Goal: Information Seeking & Learning: Learn about a topic

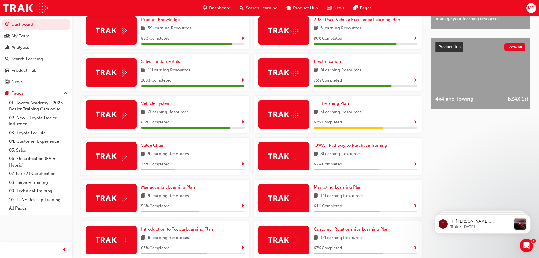
scroll to position [232, 0]
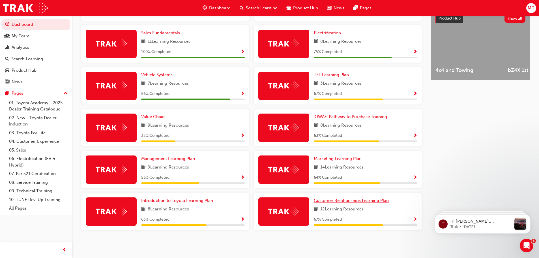
click at [347, 202] on span "Customer Relationships Learning Plan" at bounding box center [351, 200] width 75 height 5
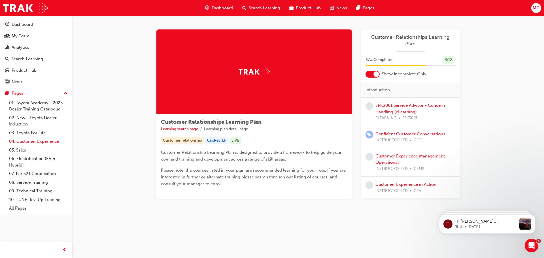
click at [24, 140] on link "04. Customer Experience" at bounding box center [38, 141] width 63 height 9
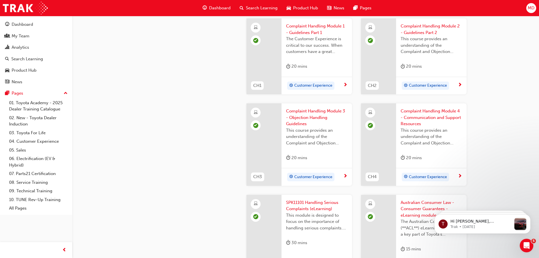
scroll to position [198, 0]
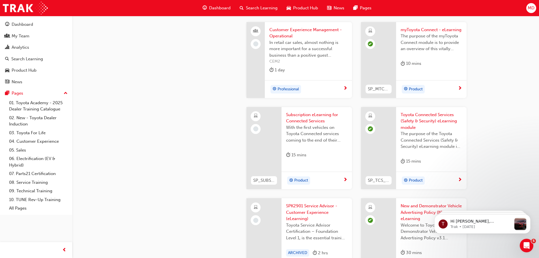
scroll to position [878, 0]
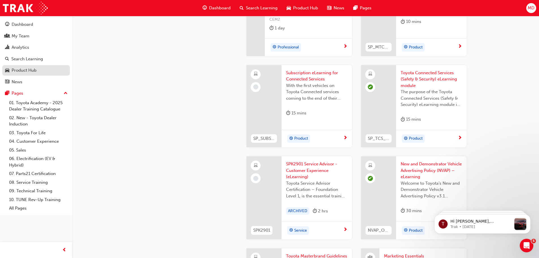
click at [14, 67] on div "Product Hub" at bounding box center [24, 70] width 25 height 7
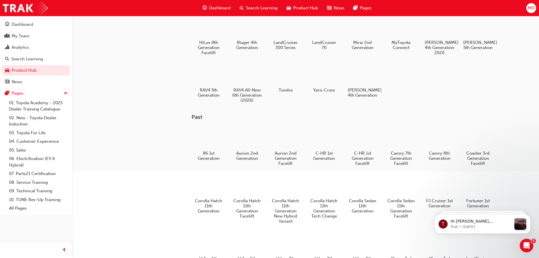
scroll to position [198, 0]
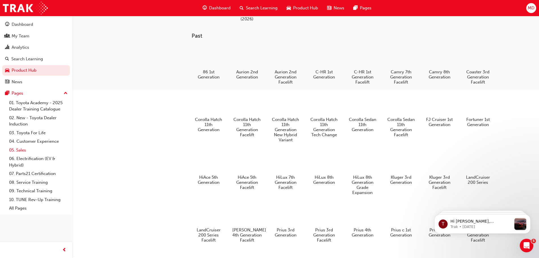
click at [26, 151] on link "05. Sales" at bounding box center [38, 150] width 63 height 9
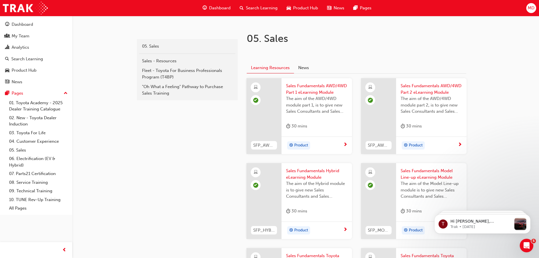
scroll to position [14, 0]
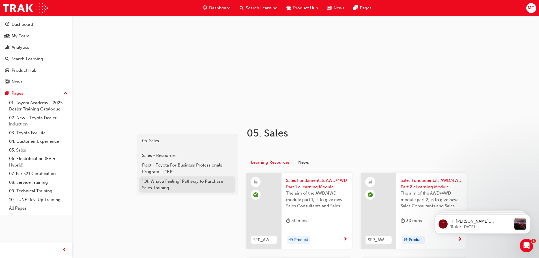
click at [162, 186] on div ""Oh What a Feeling" Pathway to Purchase Sales Training" at bounding box center [187, 184] width 91 height 13
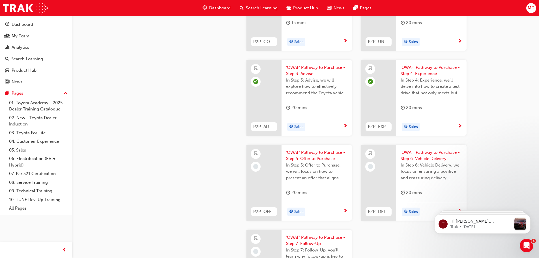
scroll to position [934, 0]
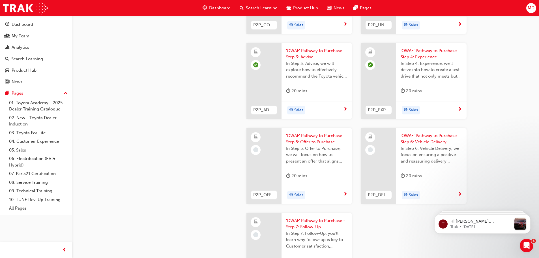
click at [323, 194] on div "Sales" at bounding box center [314, 195] width 57 height 8
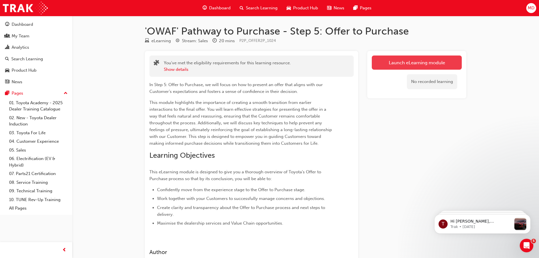
click at [426, 62] on link "Launch eLearning module" at bounding box center [417, 63] width 90 height 14
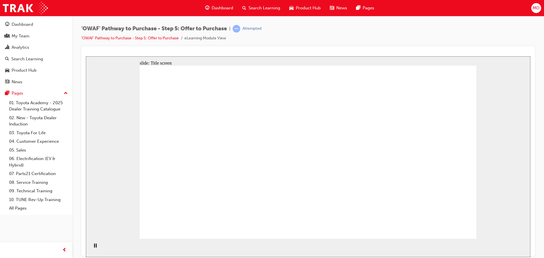
click at [117, 209] on div "slide: Title screen Oval 1 Rectangle 1 OWAF Toyota Pathway to Purchase Step 5: …" at bounding box center [308, 156] width 444 height 201
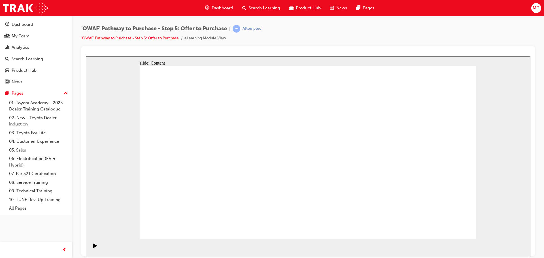
drag, startPoint x: 206, startPoint y: 157, endPoint x: 206, endPoint y: 151, distance: 6.2
